Goal: Task Accomplishment & Management: Complete application form

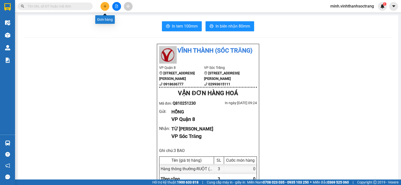
click at [104, 6] on icon "plus" at bounding box center [105, 7] width 4 height 4
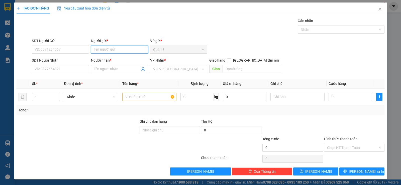
click at [122, 49] on input "Người gửi *" at bounding box center [119, 50] width 57 height 8
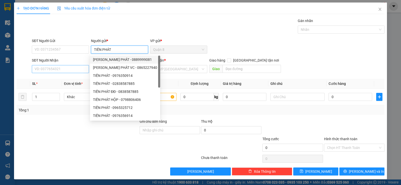
type input "TIẾN PHÁT"
click at [52, 69] on input "SĐT Người Nhận" at bounding box center [60, 69] width 57 height 8
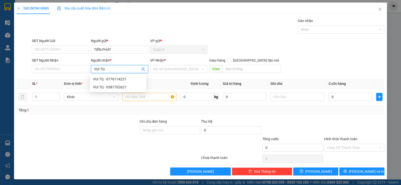
scroll to position [0, 0]
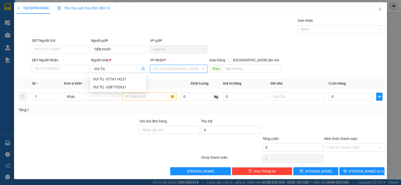
click at [174, 71] on input "search" at bounding box center [177, 69] width 48 height 8
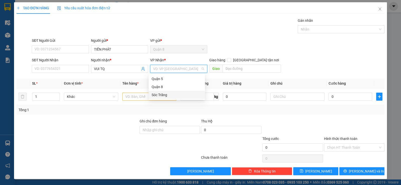
click at [165, 95] on div "Sóc Trăng" at bounding box center [176, 95] width 50 height 6
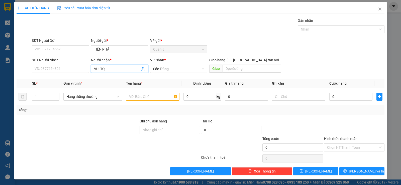
click at [114, 68] on input "VUI TQ" at bounding box center [117, 69] width 46 height 6
type input "V"
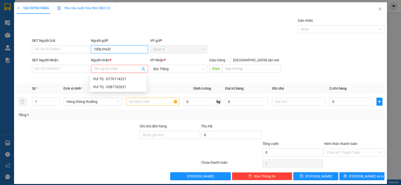
click at [118, 49] on input "TIẾN PHÁT" at bounding box center [119, 49] width 57 height 8
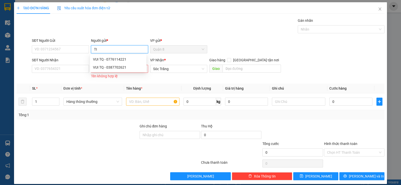
type input "T"
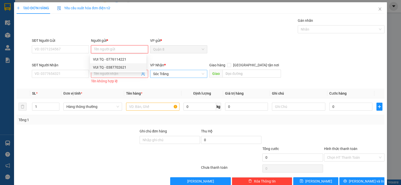
drag, startPoint x: 162, startPoint y: 78, endPoint x: 173, endPoint y: 74, distance: 11.7
click at [167, 76] on div "Sóc Trăng" at bounding box center [178, 74] width 57 height 8
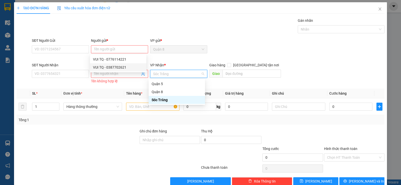
click at [179, 72] on span "Sóc Trăng" at bounding box center [178, 74] width 51 height 8
click at [108, 49] on input "Người gửi *" at bounding box center [119, 49] width 57 height 8
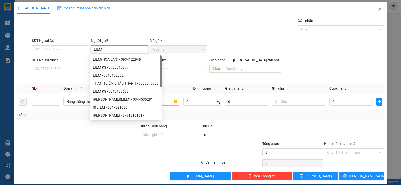
type input "LIÊM"
click at [74, 70] on input "SĐT Người Nhận" at bounding box center [60, 69] width 57 height 8
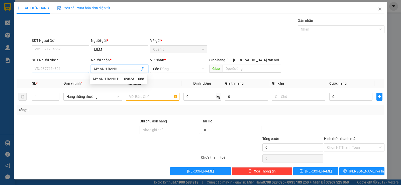
type input "MỸ ANH BÁNH"
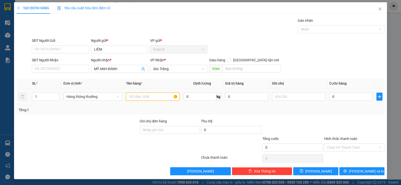
drag, startPoint x: 75, startPoint y: 70, endPoint x: 141, endPoint y: 97, distance: 71.3
click at [141, 97] on input "text" at bounding box center [152, 97] width 53 height 8
type input "BÁNH"
type input "2"
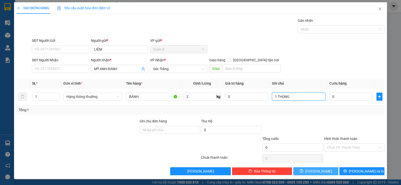
type input "1 THÙNG"
click at [326, 170] on button "[PERSON_NAME]" at bounding box center [315, 171] width 45 height 8
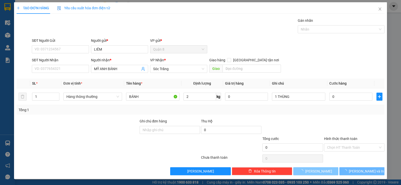
type input "0"
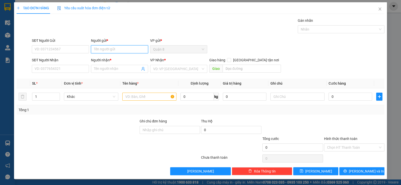
click at [112, 51] on input "Người gửi *" at bounding box center [119, 49] width 57 height 8
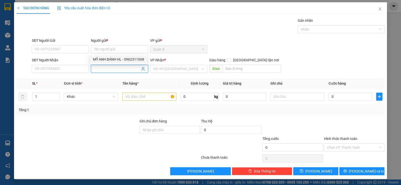
click at [104, 72] on span at bounding box center [119, 69] width 57 height 8
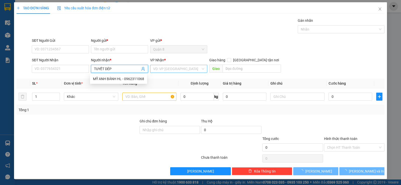
type input "TUYẾT DÉP"
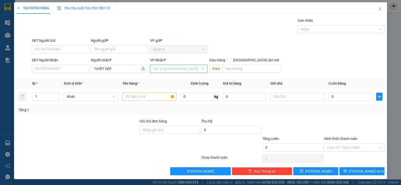
click at [163, 66] on input "search" at bounding box center [177, 69] width 48 height 8
click at [157, 95] on div "Sóc Trăng" at bounding box center [176, 95] width 50 height 6
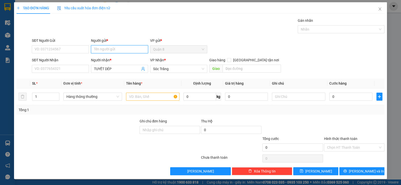
click at [109, 48] on input "Người gửi *" at bounding box center [119, 49] width 57 height 8
type input "NHÂN HẰNG"
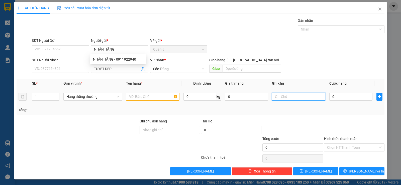
click at [278, 98] on input "text" at bounding box center [298, 97] width 53 height 8
type input "1 BAO"
click at [154, 97] on input "text" at bounding box center [152, 97] width 53 height 8
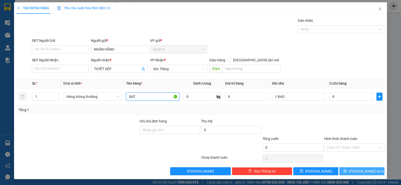
type input "BẠT"
click at [346, 172] on icon "printer" at bounding box center [345, 171] width 4 height 4
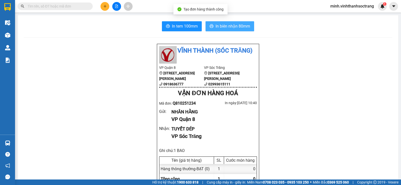
click at [238, 25] on span "In biên nhận 80mm" at bounding box center [232, 26] width 35 height 6
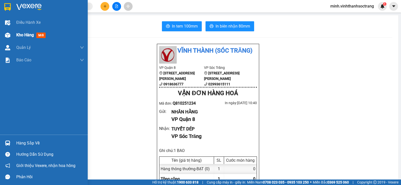
click at [23, 36] on span "Kho hàng" at bounding box center [25, 35] width 18 height 5
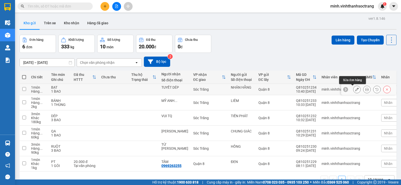
click at [355, 88] on icon at bounding box center [357, 90] width 4 height 4
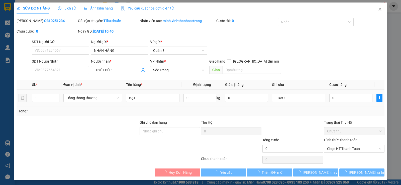
type input "NHÂN HẰNG"
type input "TUYẾT DÉP"
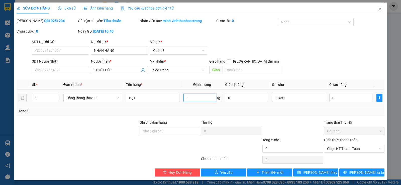
click at [192, 96] on input "0" at bounding box center [199, 98] width 33 height 8
type input "50"
click at [316, 172] on span "[PERSON_NAME] thay đổi" at bounding box center [322, 173] width 40 height 6
